Goal: Transaction & Acquisition: Purchase product/service

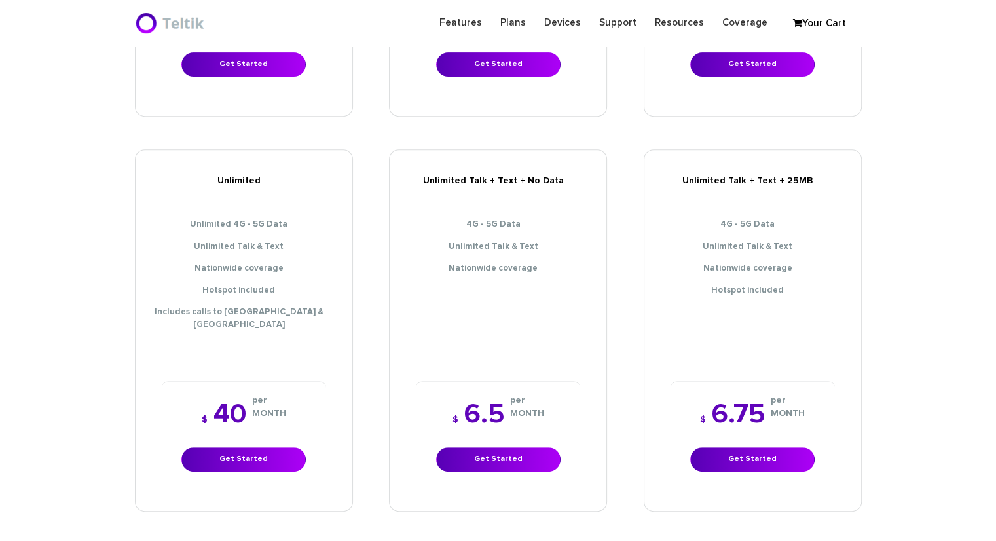
scroll to position [537, 0]
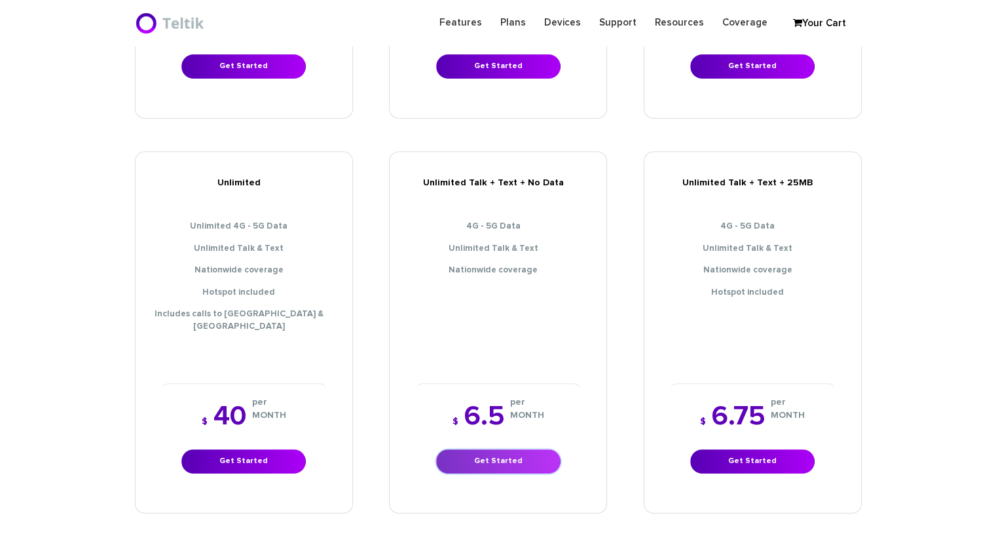
click at [511, 449] on link "Get Started" at bounding box center [498, 461] width 124 height 24
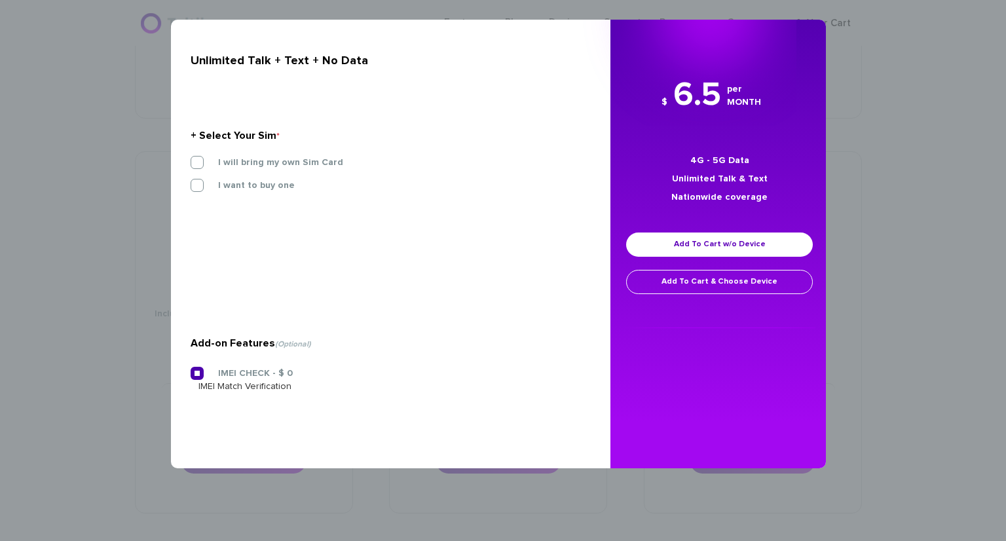
click at [0, 19] on div "× Unlimited Talk + Text + No Data + Select Your Sim * I will bring my own Sim C…" at bounding box center [503, 270] width 1006 height 541
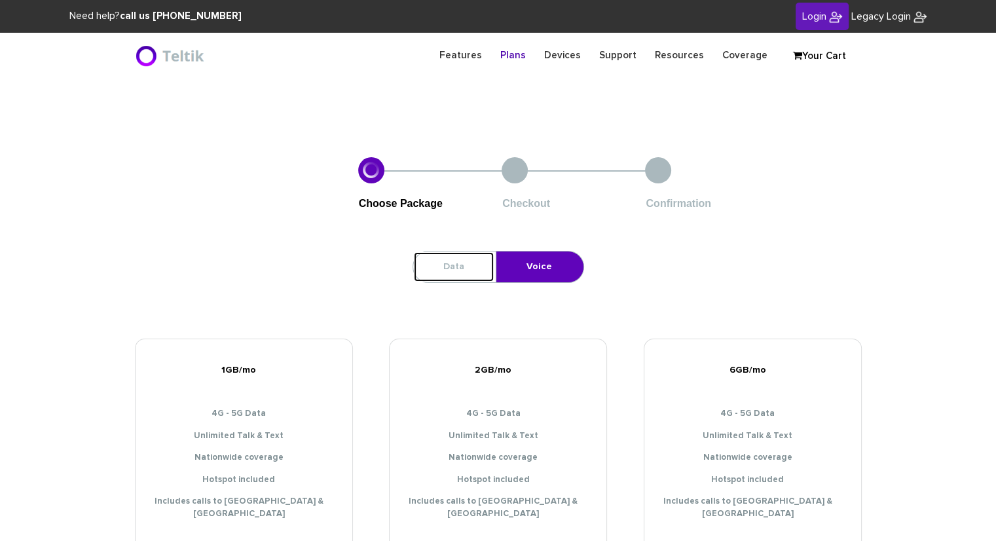
click at [457, 267] on link "Data" at bounding box center [453, 267] width 81 height 31
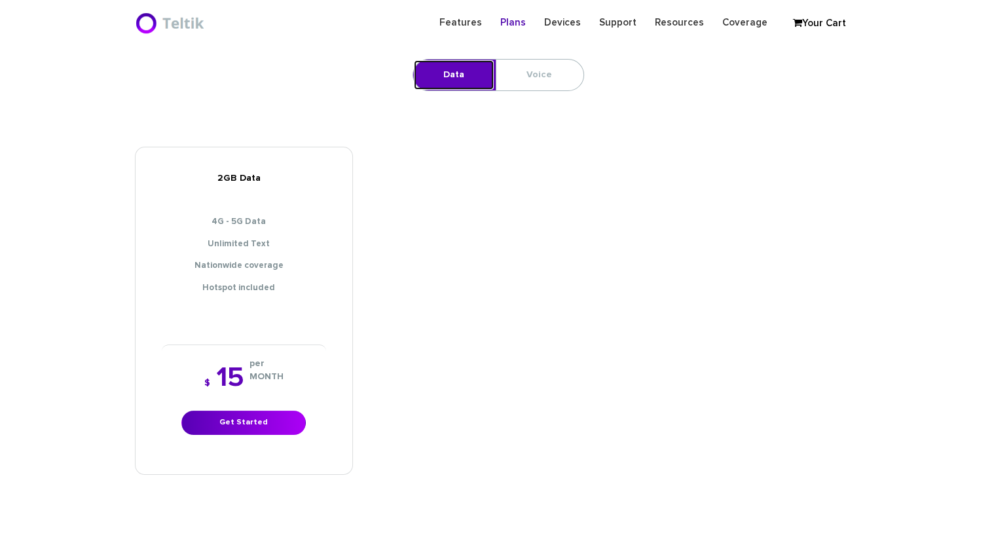
scroll to position [147, 0]
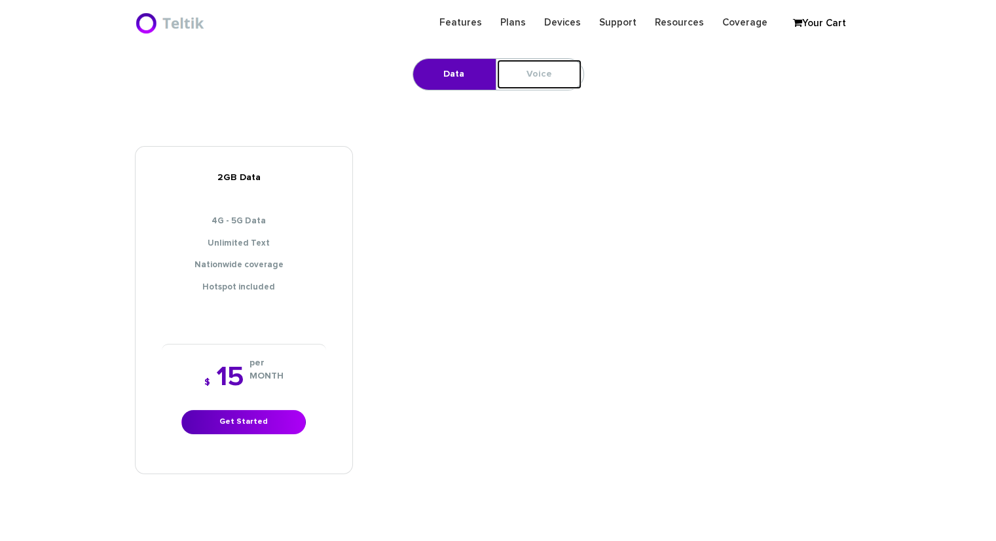
click at [540, 77] on link "Voice" at bounding box center [540, 74] width 86 height 31
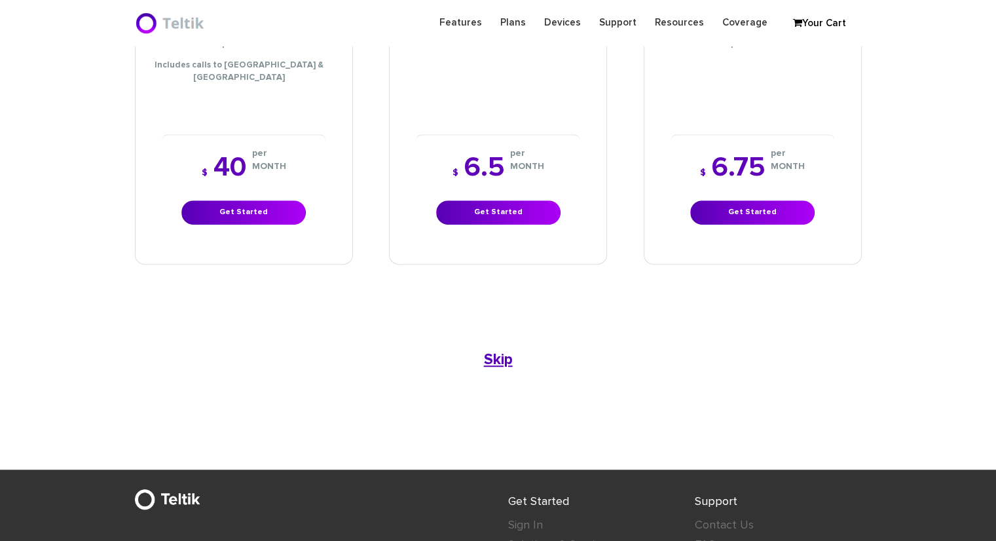
scroll to position [787, 0]
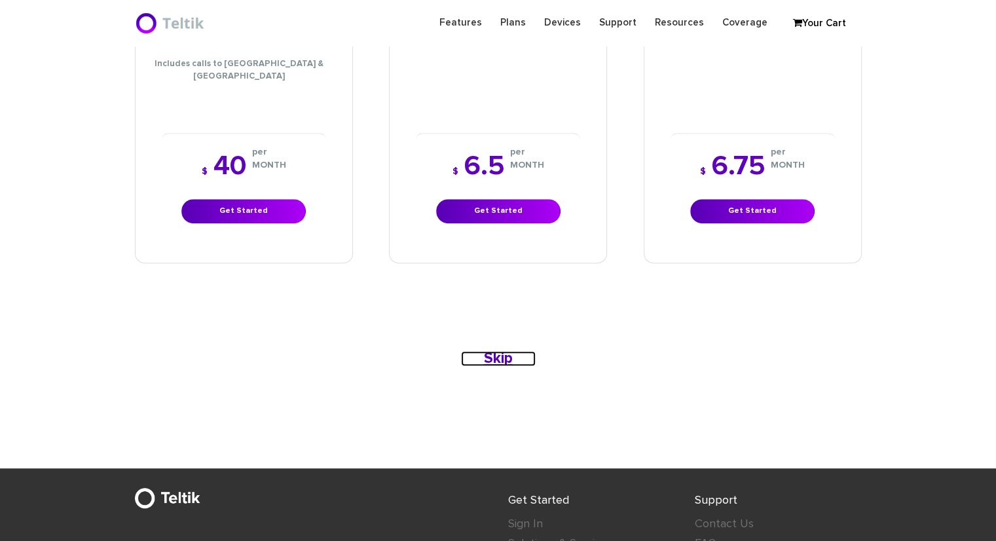
click at [494, 351] on b "Skip" at bounding box center [498, 358] width 29 height 15
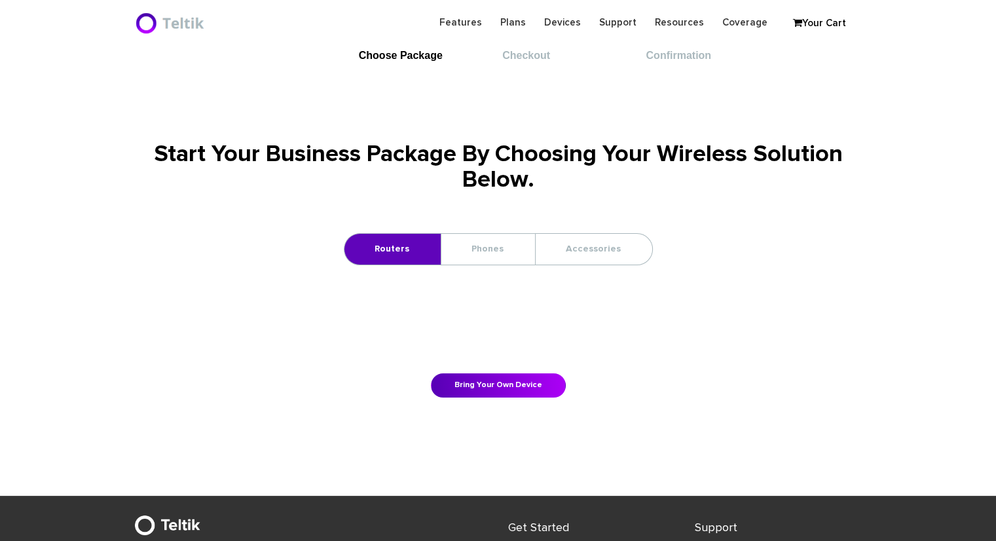
scroll to position [142, 0]
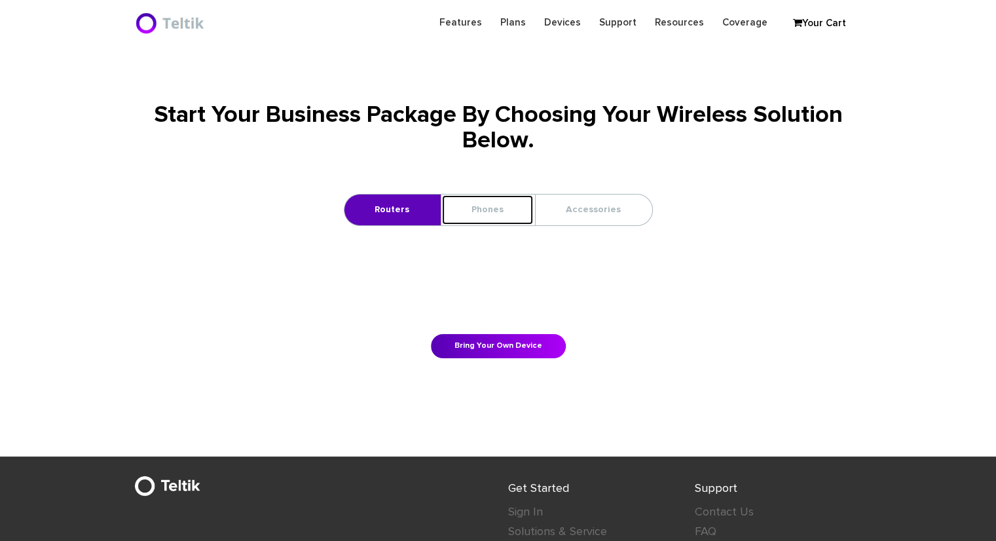
click at [505, 206] on link "Phones" at bounding box center [488, 210] width 92 height 31
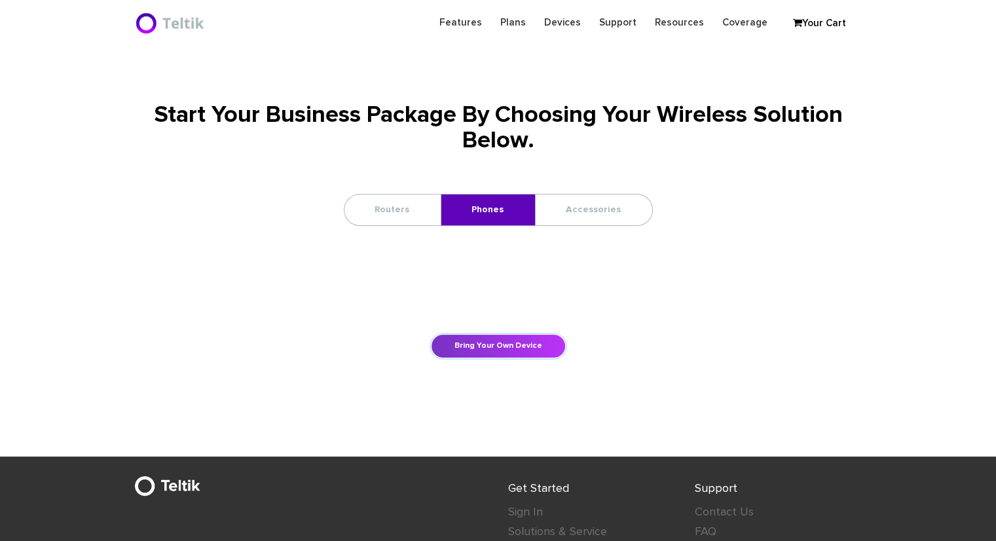
click at [512, 347] on link "Bring Your Own Device" at bounding box center [498, 346] width 135 height 24
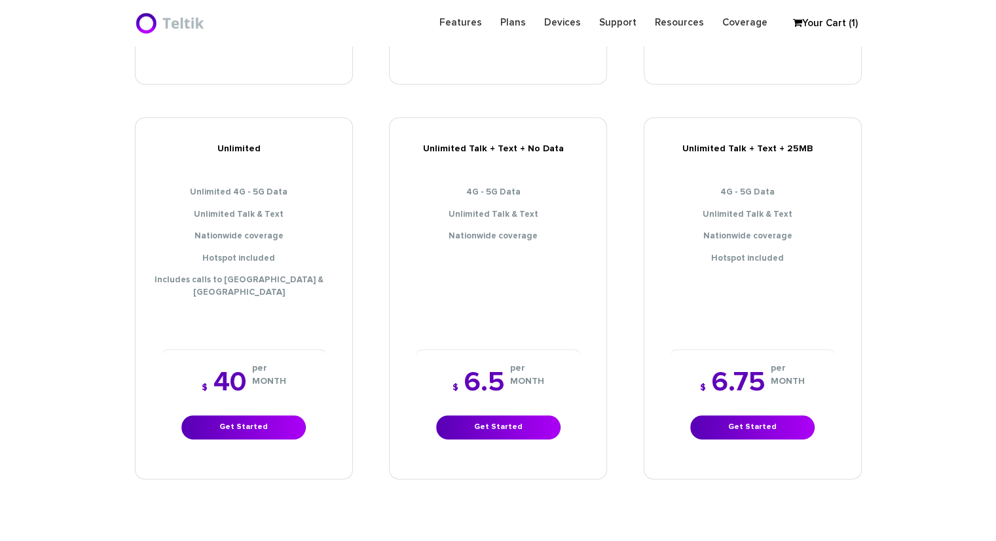
scroll to position [552, 0]
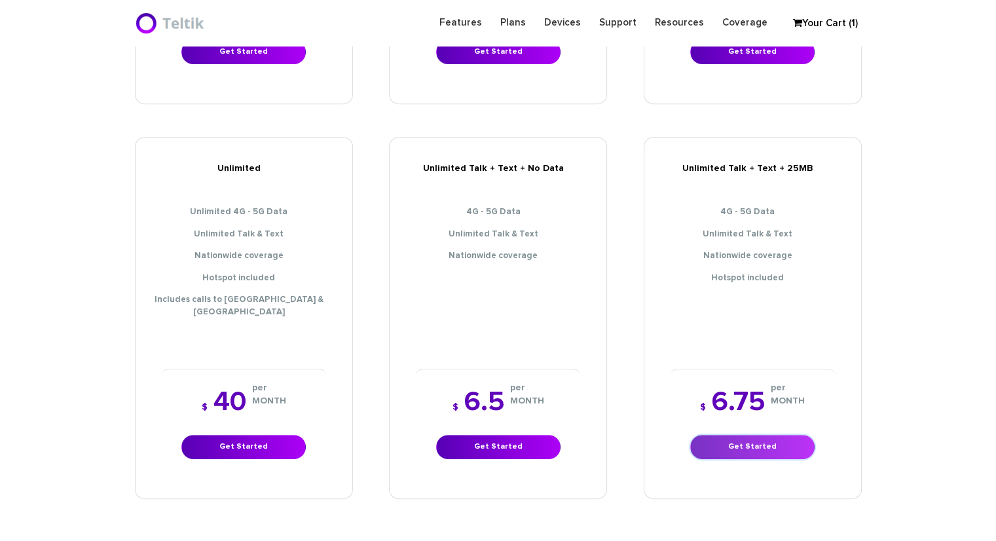
click at [765, 435] on link "Get Started" at bounding box center [753, 447] width 124 height 24
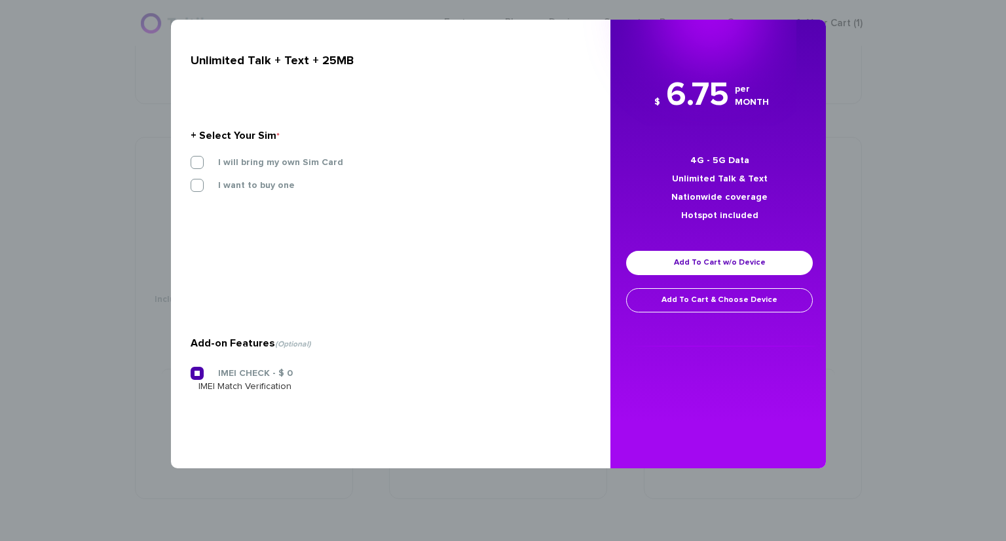
click at [199, 376] on label "IMEI CHECK - $ 0" at bounding box center [246, 374] width 94 height 12
click at [191, 370] on input "IMEI CHECK - $ 0" at bounding box center [191, 370] width 0 height 0
click at [199, 376] on label "IMEI CHECK - $ 0" at bounding box center [246, 374] width 94 height 12
click at [191, 370] on input "IMEI CHECK - $ 0" at bounding box center [191, 370] width 0 height 0
click at [262, 160] on label "I will bring my own Sim Card" at bounding box center [271, 163] width 145 height 12
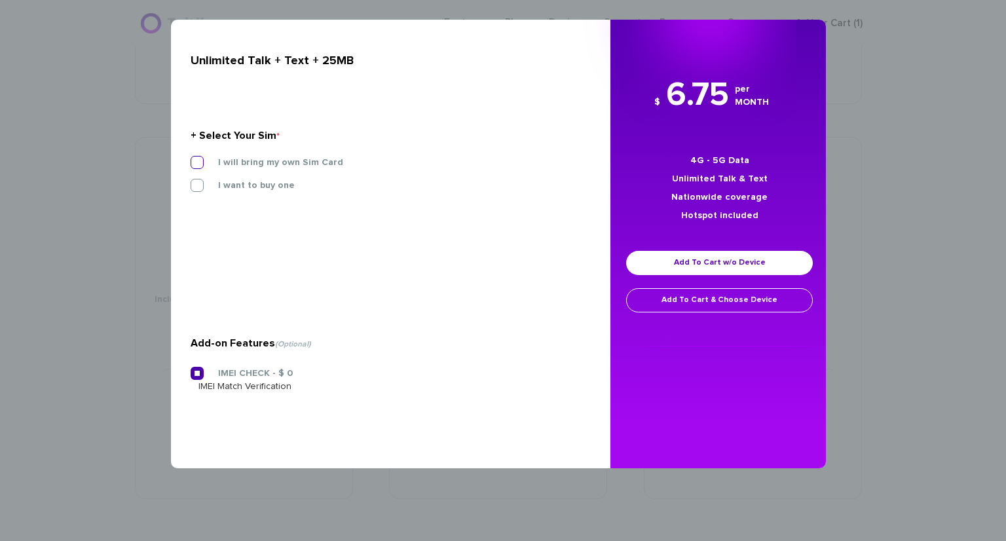
click at [191, 159] on input "I will bring my own Sim Card" at bounding box center [191, 159] width 0 height 0
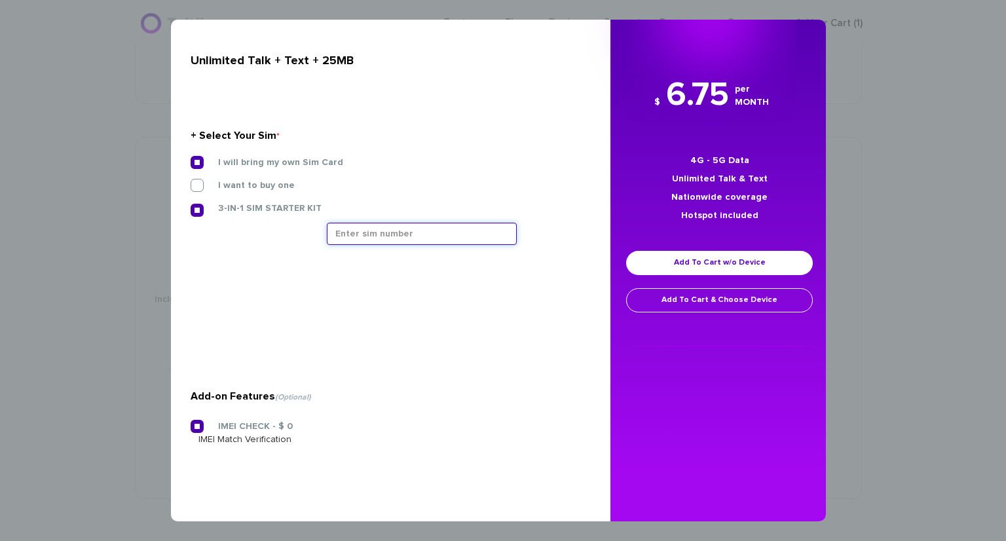
click at [404, 235] on input "text" at bounding box center [422, 234] width 190 height 22
click at [894, 157] on div "× Unlimited Talk + Text + 25MB + Select Your Sim * I will bring my own Sim Card…" at bounding box center [503, 270] width 1006 height 541
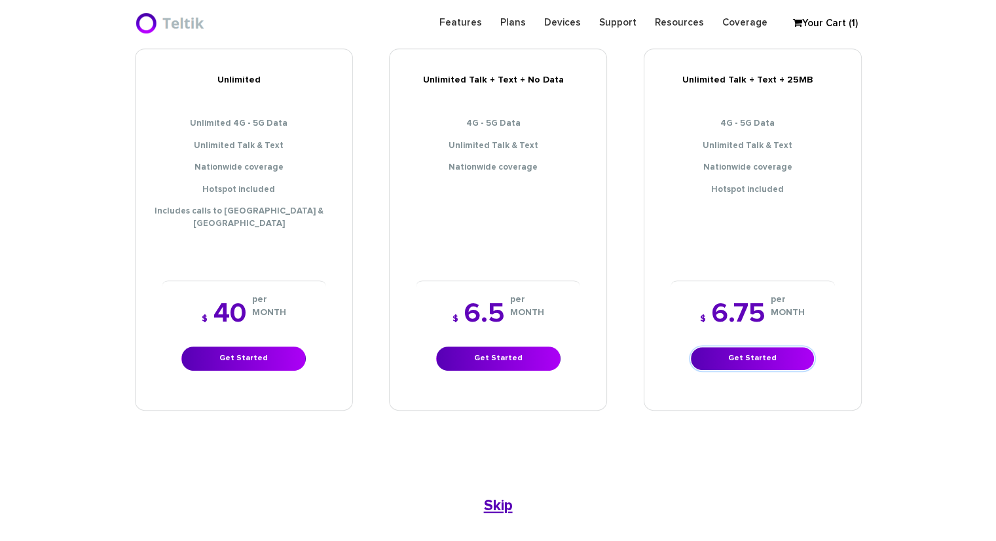
scroll to position [701, 0]
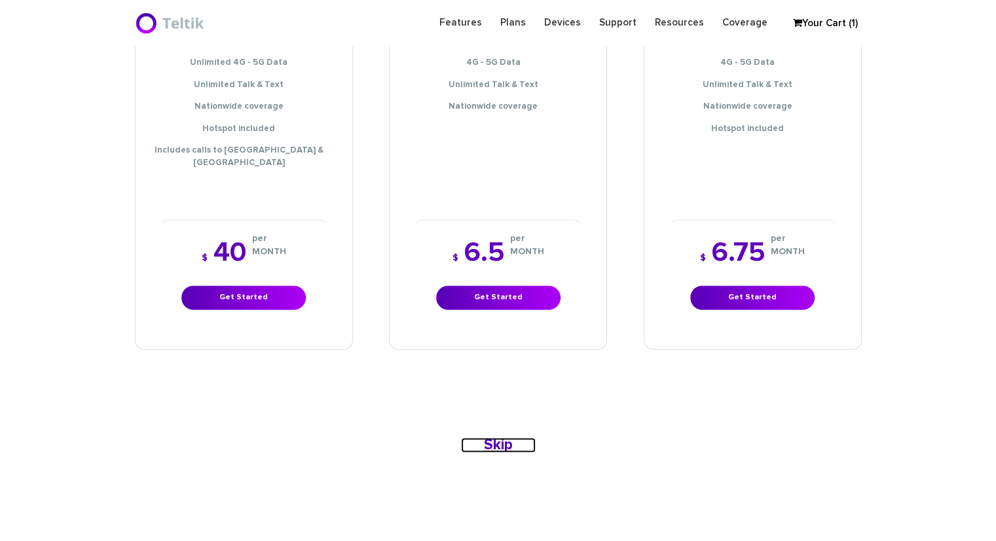
click at [498, 438] on b "Skip" at bounding box center [498, 445] width 29 height 15
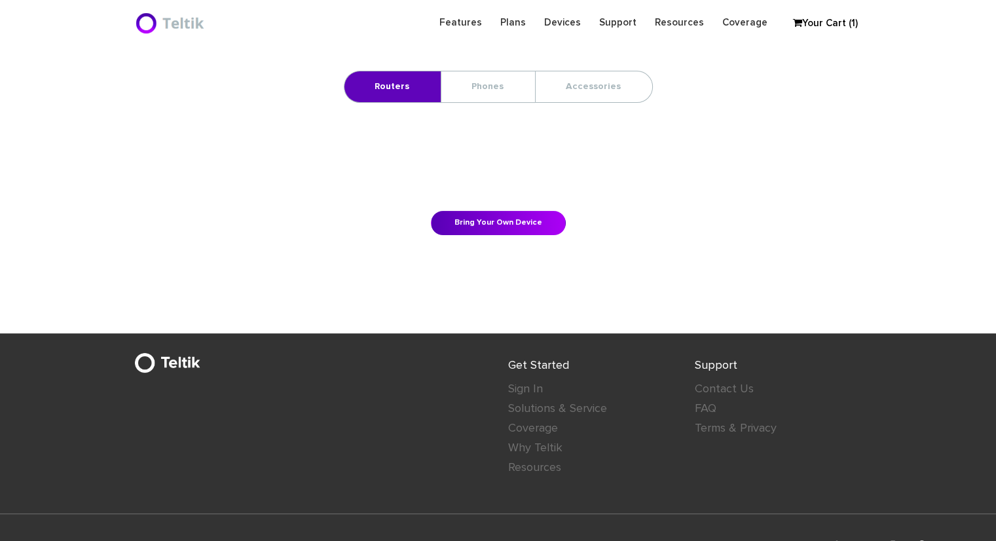
scroll to position [286, 0]
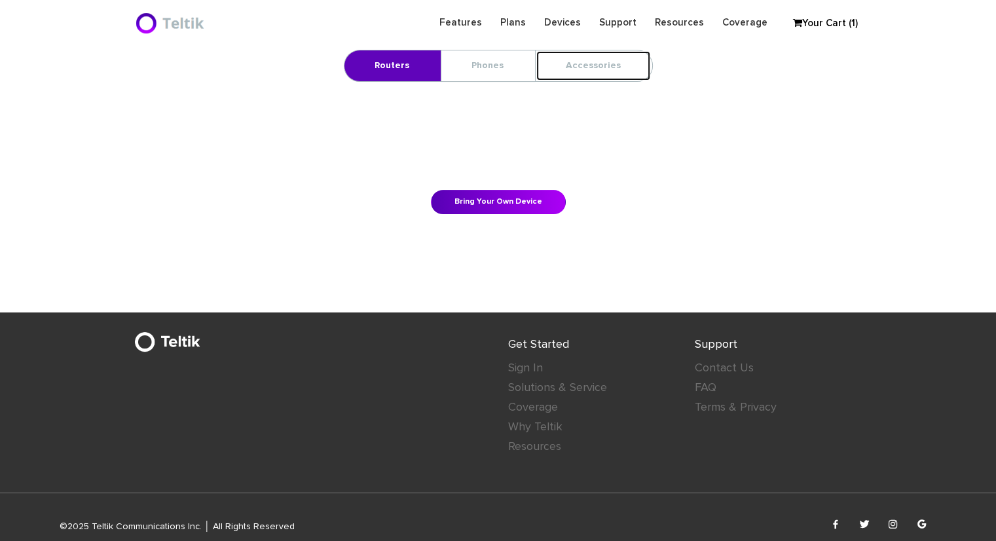
click at [586, 57] on link "Accessories" at bounding box center [593, 65] width 115 height 31
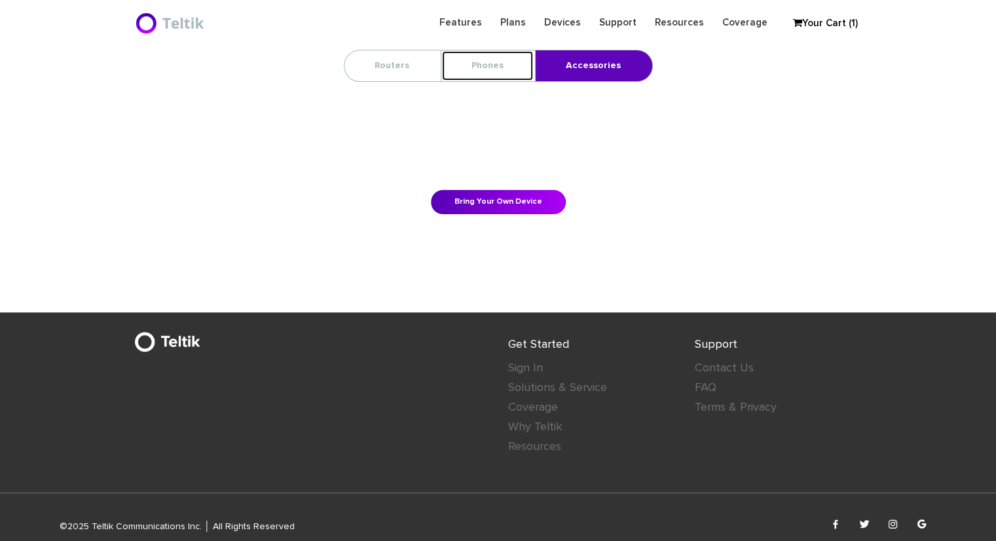
click at [498, 54] on link "Phones" at bounding box center [488, 65] width 92 height 31
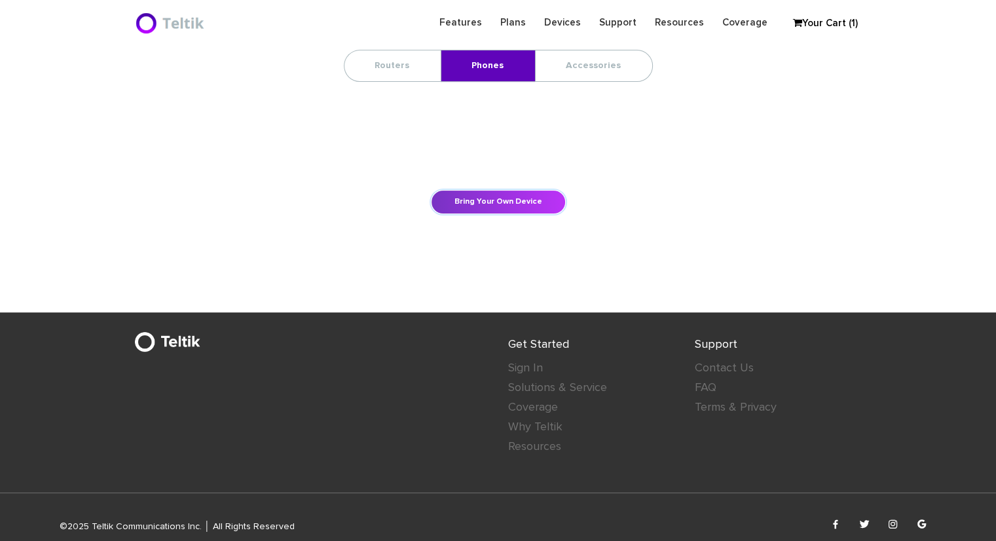
click at [528, 206] on link "Bring Your Own Device" at bounding box center [498, 202] width 135 height 24
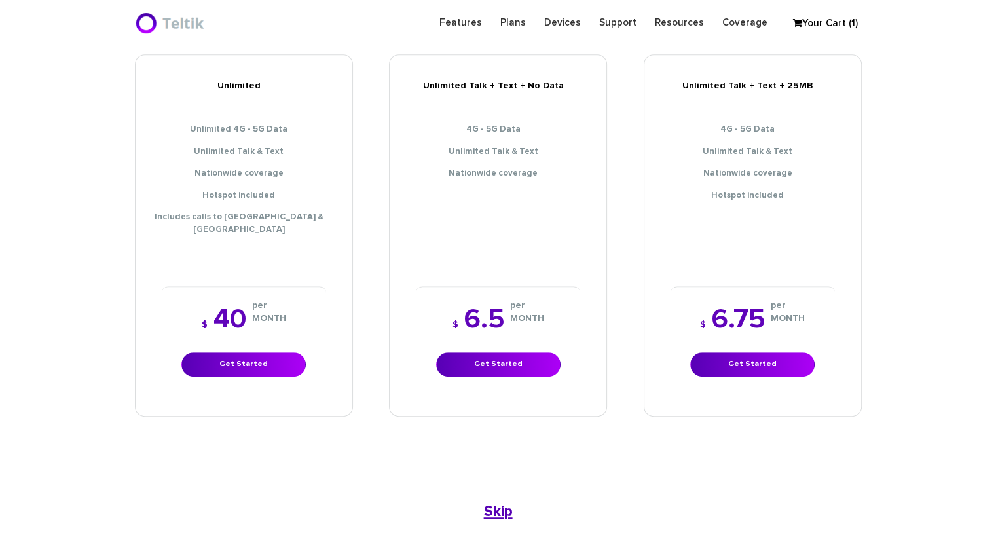
scroll to position [620, 0]
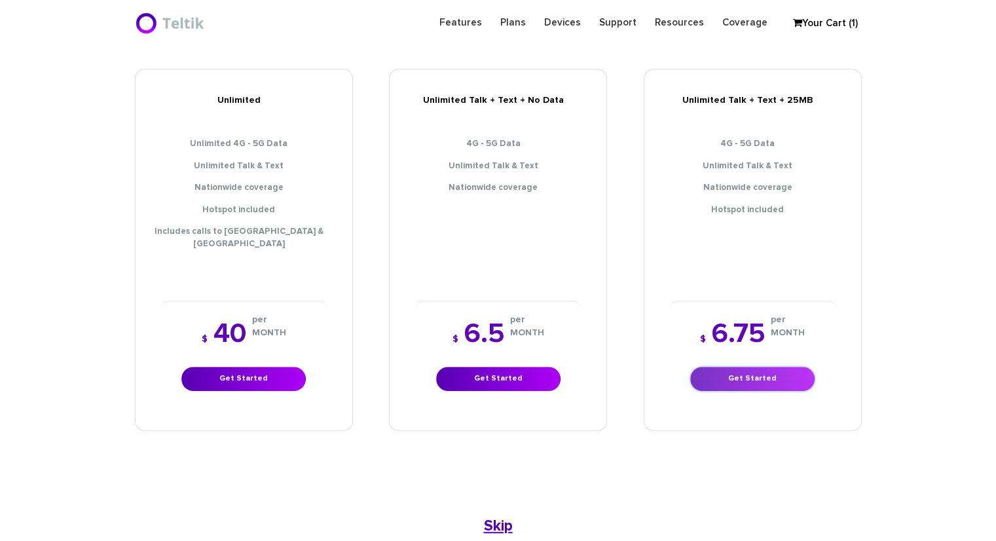
click at [772, 367] on link "Get Started" at bounding box center [753, 379] width 124 height 24
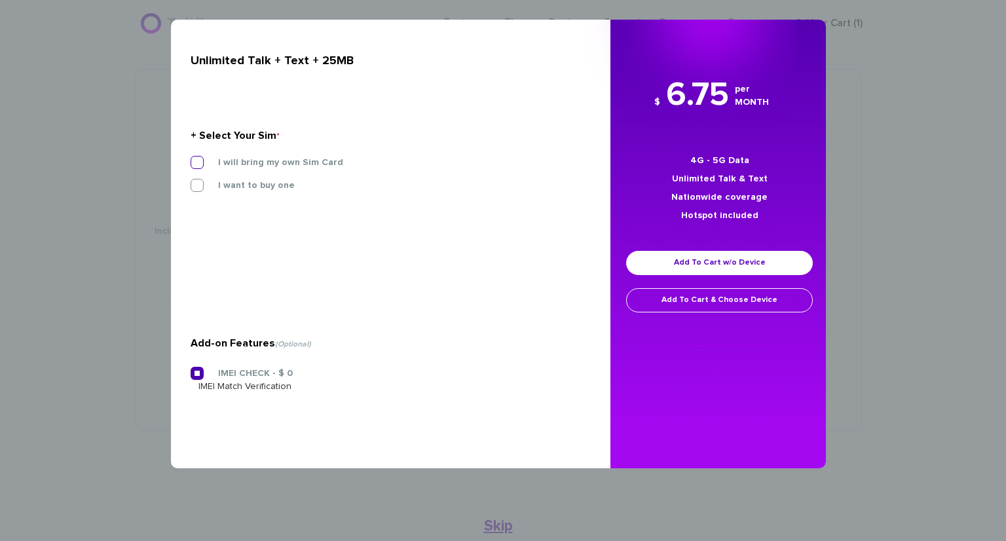
click at [267, 166] on label "I will bring my own Sim Card" at bounding box center [271, 163] width 145 height 12
click at [191, 159] on input "I will bring my own Sim Card" at bounding box center [191, 159] width 0 height 0
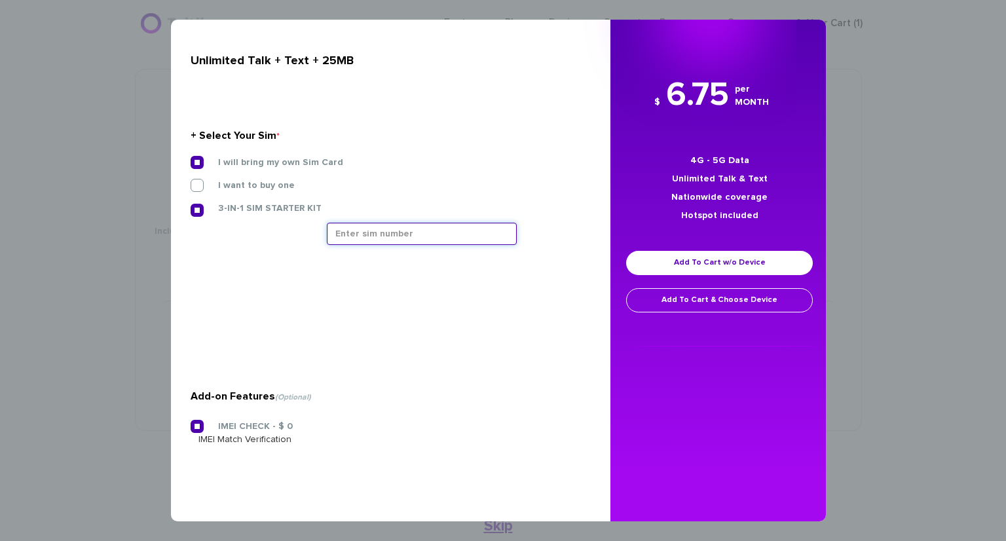
click at [401, 228] on input "text" at bounding box center [422, 234] width 190 height 22
click at [199, 426] on label "IMEI CHECK - $ 0" at bounding box center [246, 427] width 94 height 12
click at [191, 423] on input "IMEI CHECK - $ 0" at bounding box center [191, 423] width 0 height 0
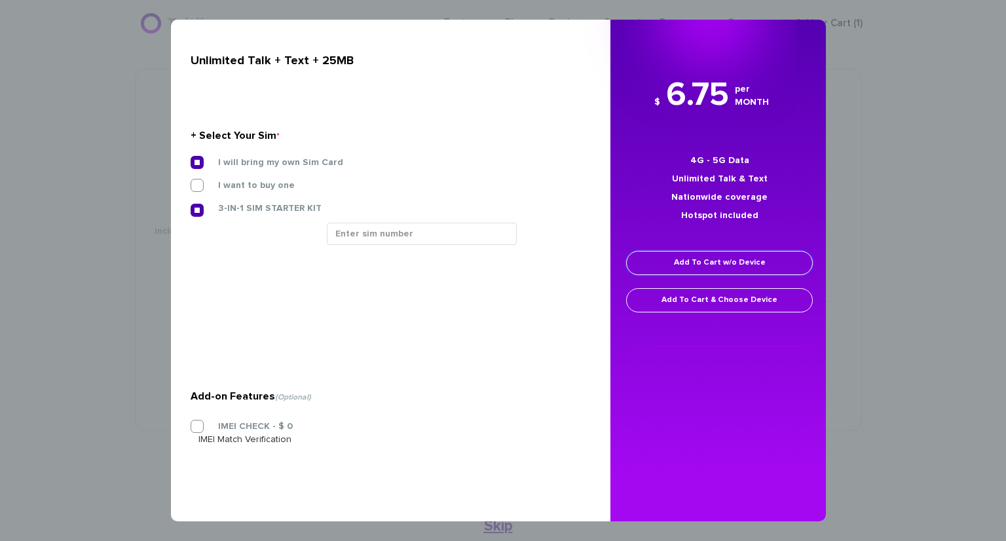
click at [744, 273] on link "Add To Cart w/o Device" at bounding box center [719, 263] width 187 height 24
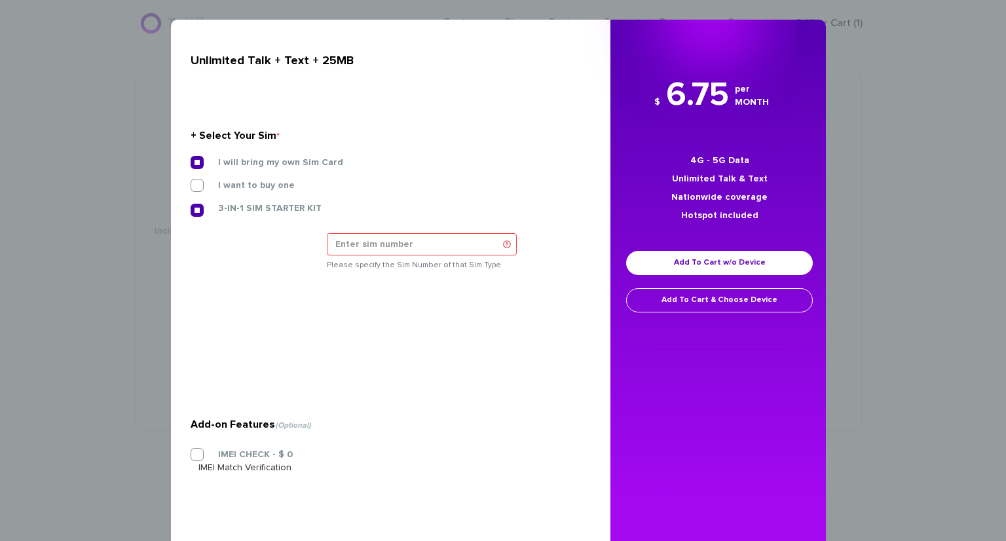
click at [849, 258] on div "× Unlimited Talk + Text + 25MB + Select Your Sim * I will bring my own Sim Card…" at bounding box center [503, 270] width 1006 height 541
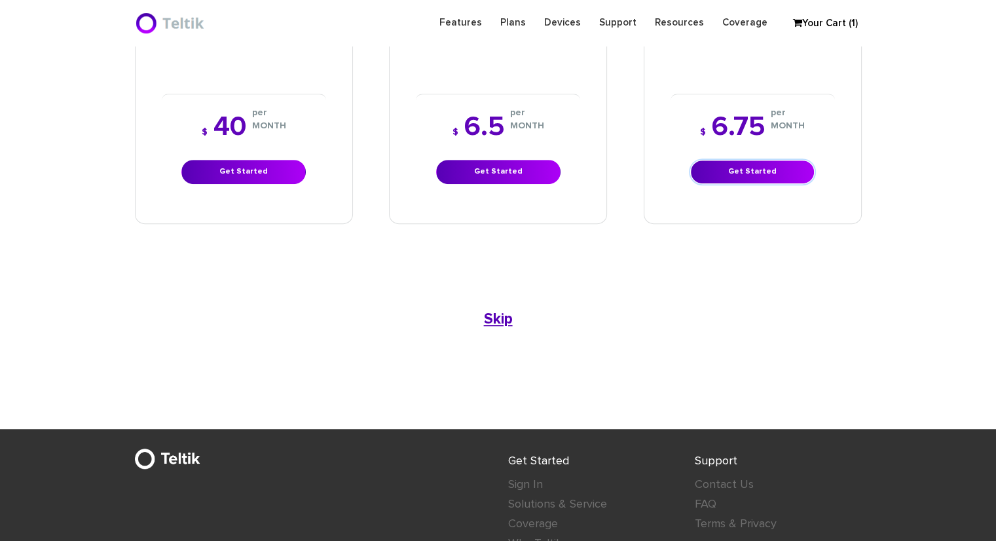
scroll to position [817, 0]
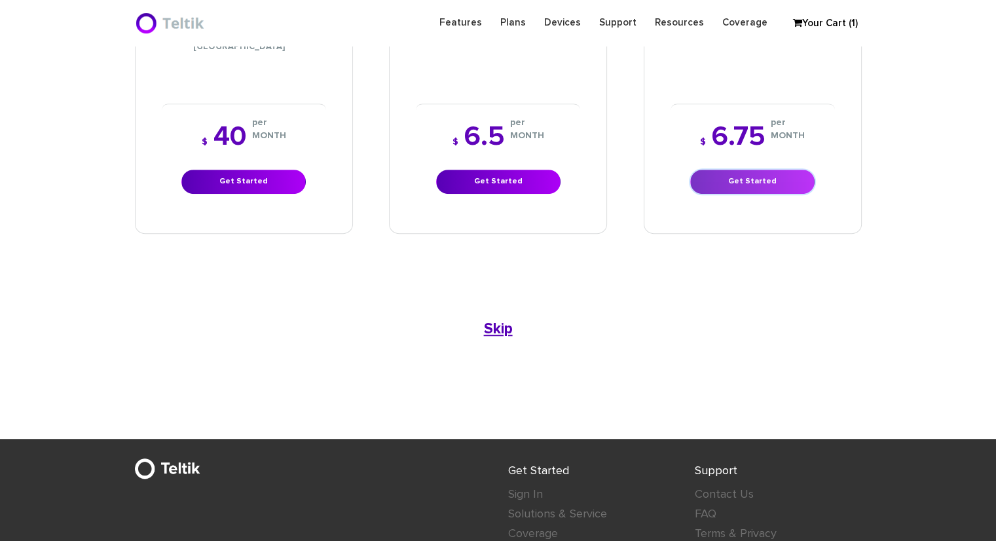
click at [755, 170] on link "Get Started" at bounding box center [753, 182] width 124 height 24
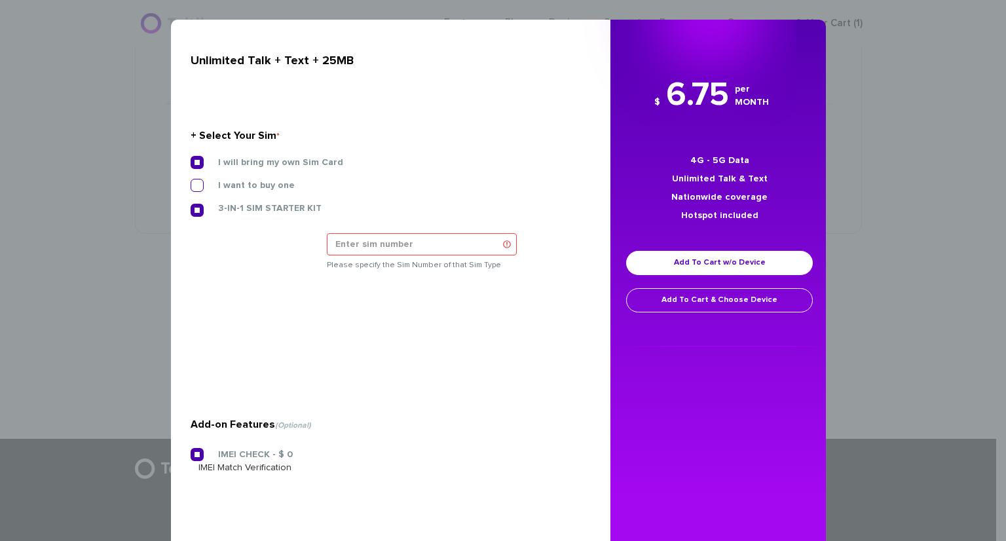
click at [267, 184] on label "I want to buy one" at bounding box center [247, 186] width 96 height 12
click at [191, 181] on input "I want to buy one" at bounding box center [191, 181] width 0 height 0
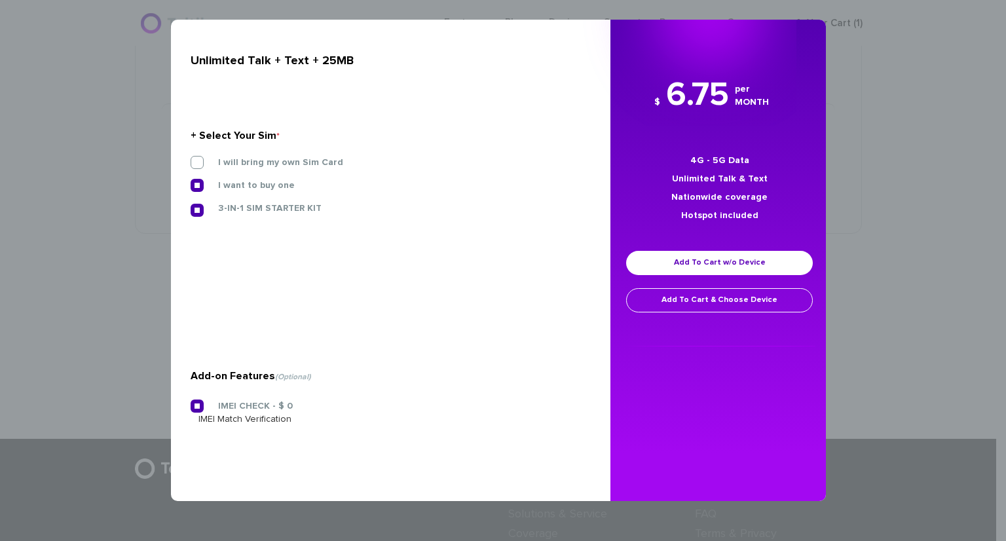
click at [887, 216] on div "× Unlimited Talk + Text + 25MB + Select Your Sim * I will bring my own Sim Card…" at bounding box center [503, 270] width 1006 height 541
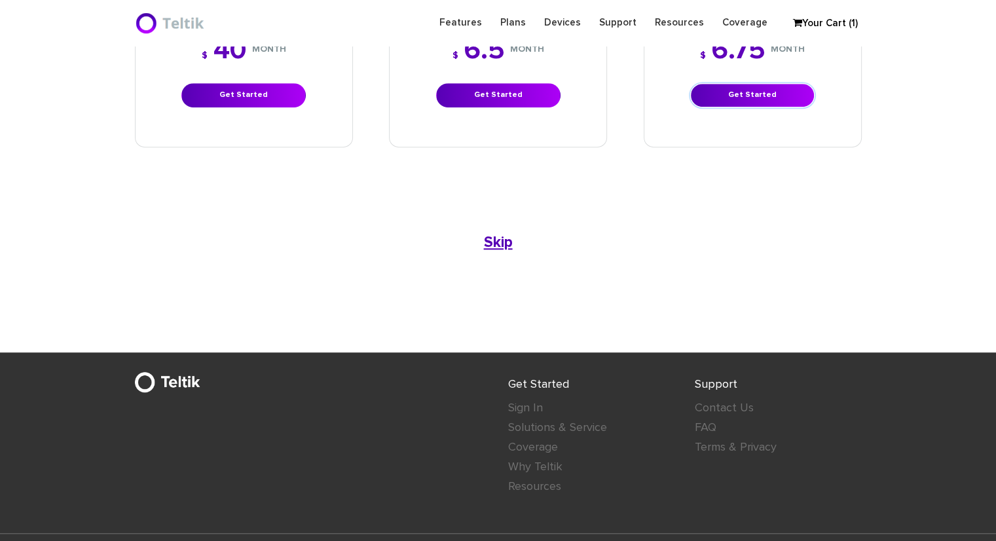
scroll to position [940, 0]
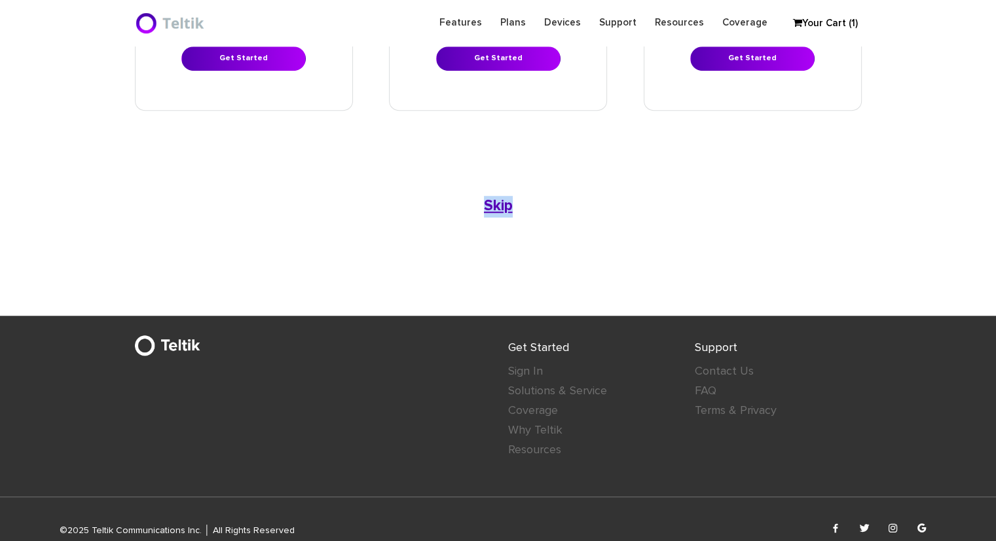
drag, startPoint x: 739, startPoint y: 139, endPoint x: 768, endPoint y: -57, distance: 198.0
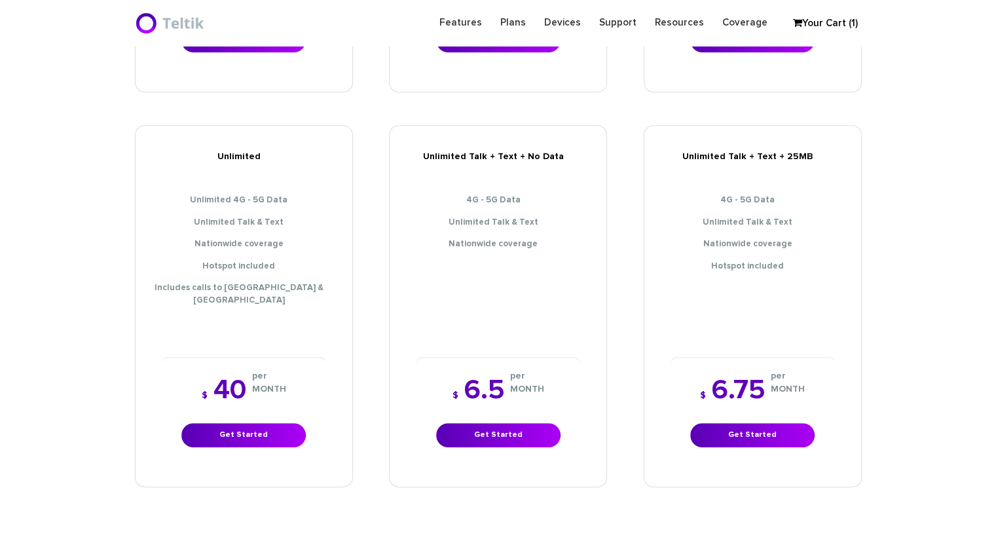
click at [891, 82] on section "Choose Package Checkout Confirmation Data Voice 2GB Data $ 15 $" at bounding box center [498, 71] width 996 height 1112
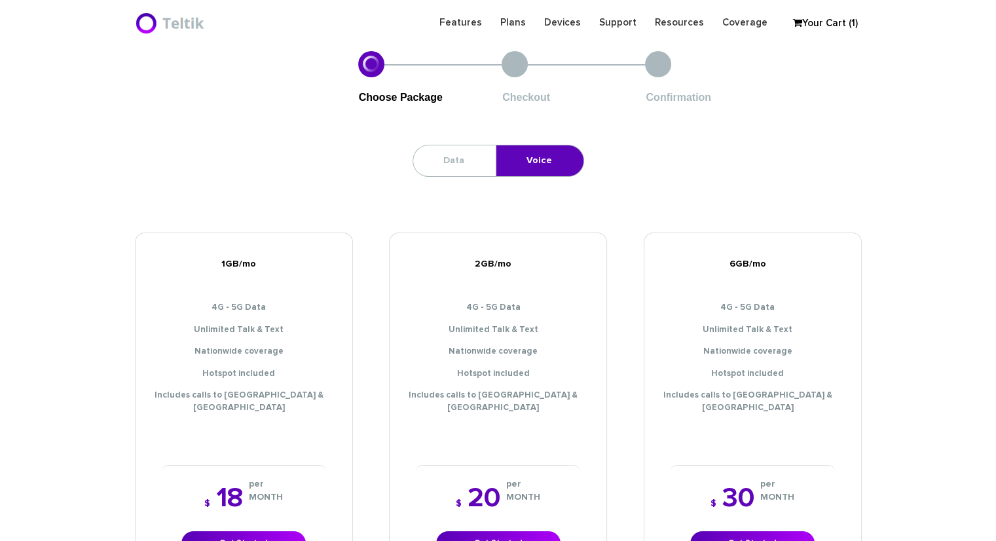
scroll to position [0, 0]
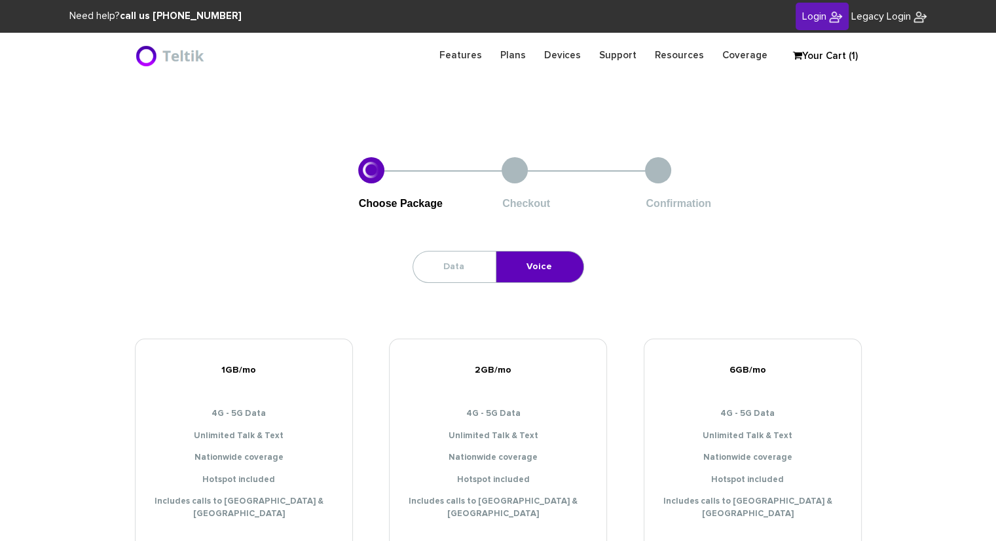
click at [804, 48] on link "Your Cart (1)" at bounding box center [820, 57] width 66 height 20
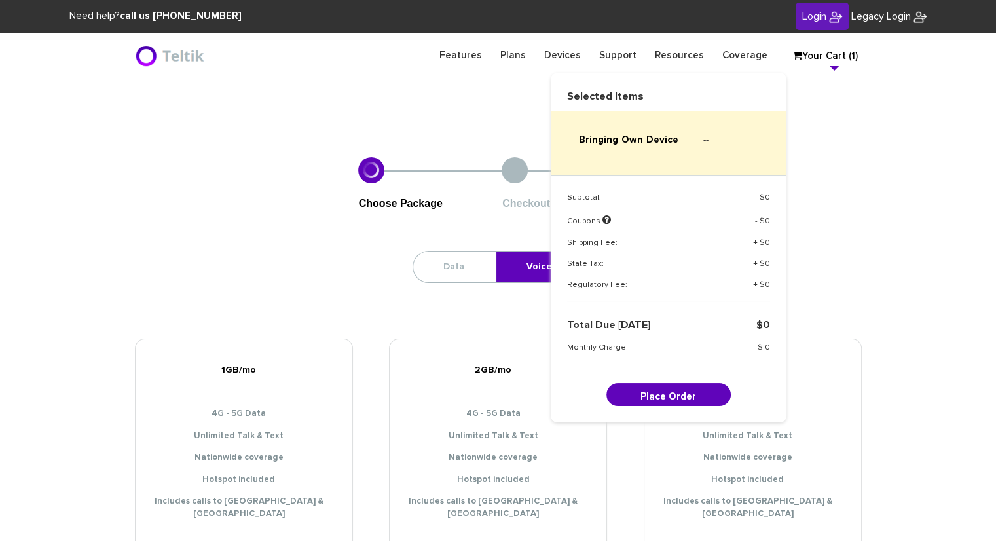
click at [813, 12] on span "Login" at bounding box center [815, 16] width 24 height 10
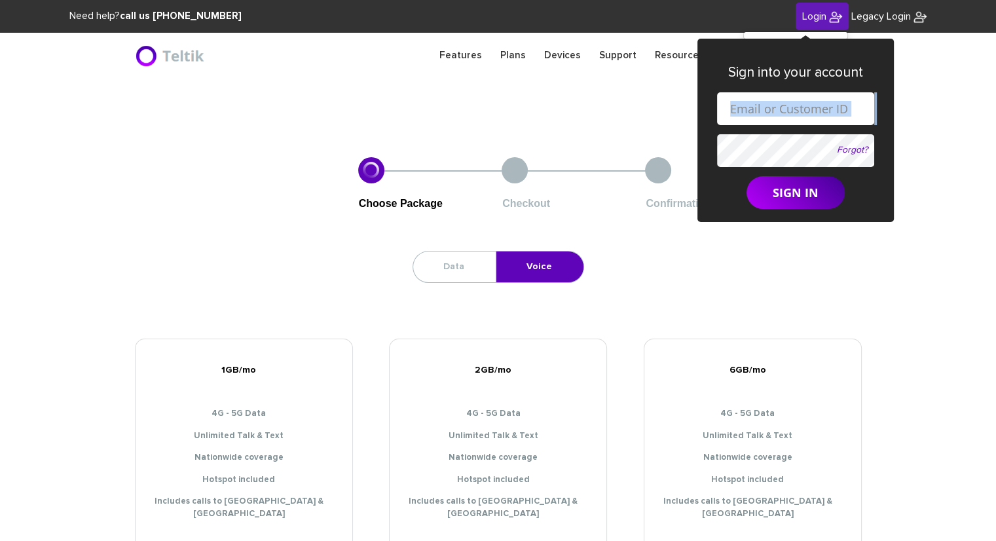
drag, startPoint x: 805, startPoint y: 128, endPoint x: 790, endPoint y: 105, distance: 26.5
click at [790, 105] on form "Forgot? SIGN IN" at bounding box center [795, 150] width 157 height 117
click at [790, 105] on input "text" at bounding box center [795, 108] width 157 height 33
type input "rrosenblum613@gmail.com"
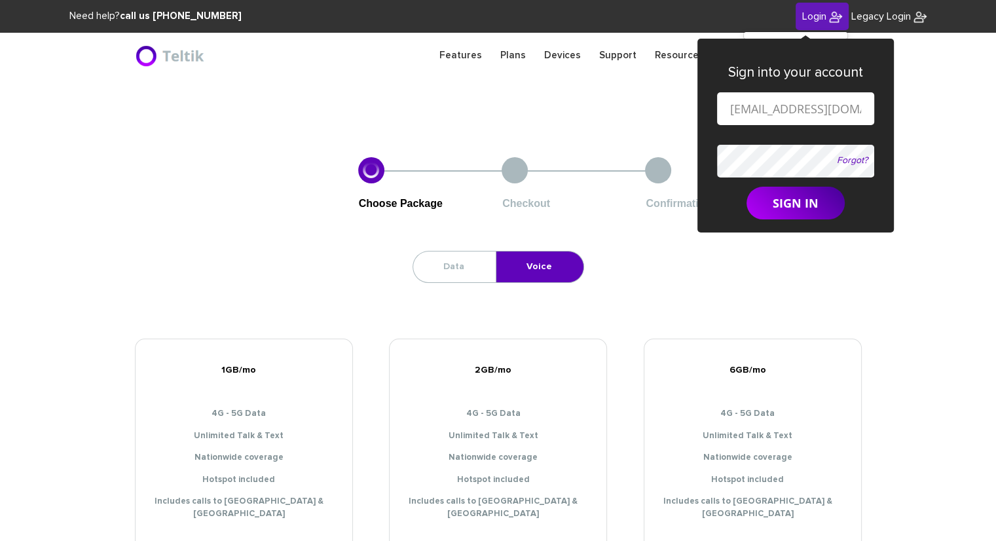
click at [779, 143] on form "rrosenblum613@gmail.com Forgot? SIGN IN" at bounding box center [795, 156] width 157 height 128
click at [747, 187] on button "SIGN IN" at bounding box center [796, 203] width 98 height 33
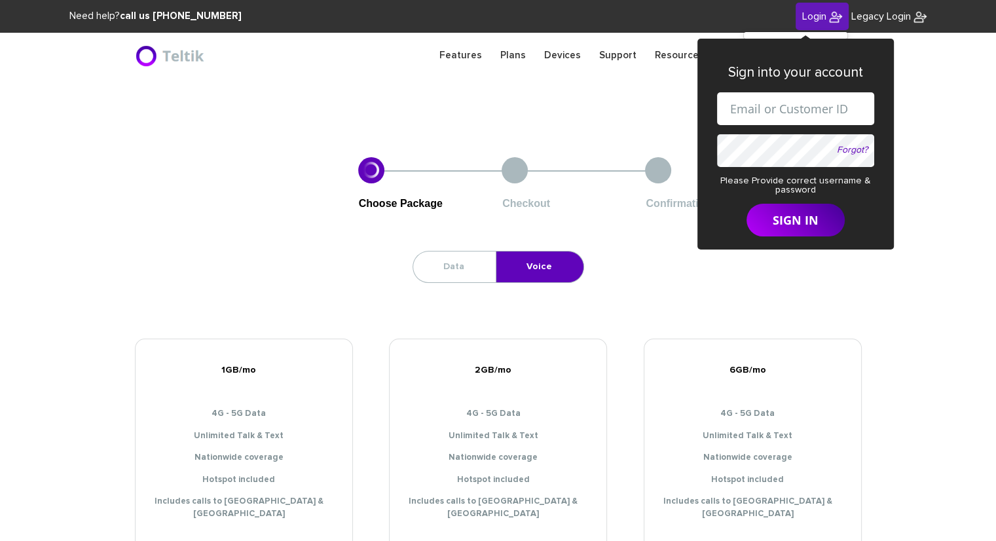
click at [883, 19] on span "Legacy Login" at bounding box center [882, 16] width 60 height 10
